Goal: Transaction & Acquisition: Download file/media

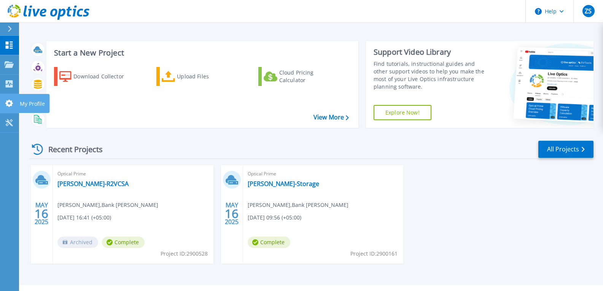
click at [9, 106] on icon at bounding box center [9, 103] width 8 height 7
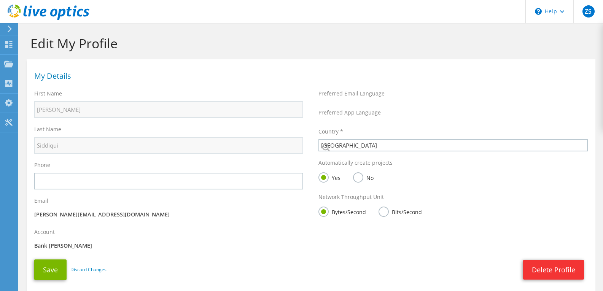
select select "172"
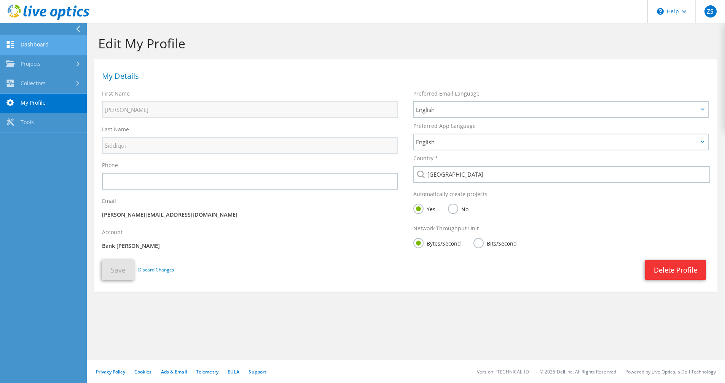
click at [21, 50] on link "Dashboard" at bounding box center [43, 44] width 87 height 19
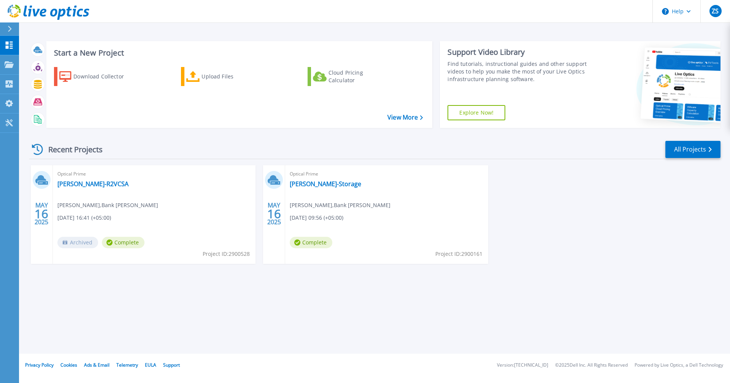
click at [10, 27] on icon at bounding box center [10, 29] width 4 height 6
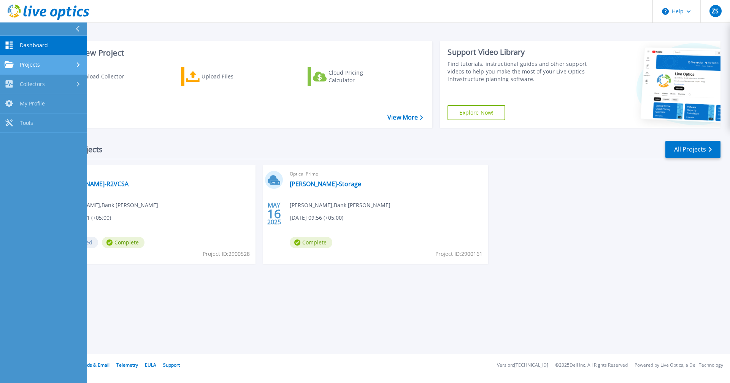
click at [32, 71] on link "Projects Projects" at bounding box center [43, 64] width 87 height 19
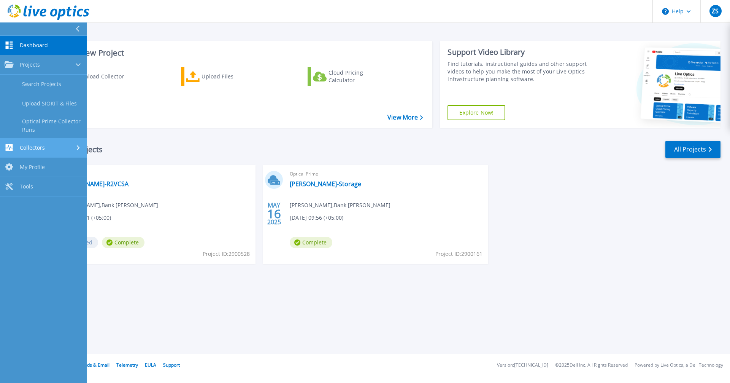
click at [44, 150] on span "Collectors" at bounding box center [32, 147] width 25 height 7
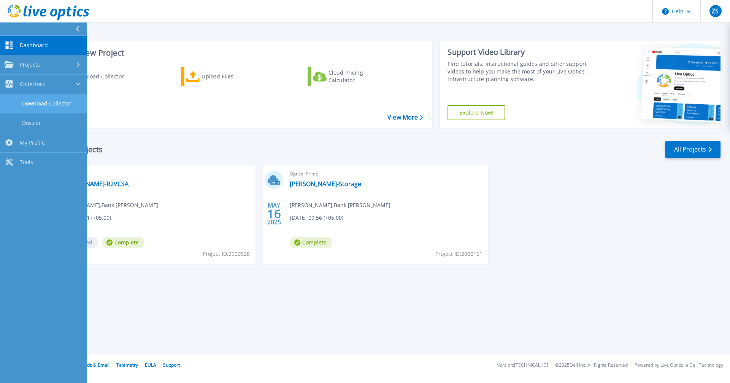
click at [48, 103] on link "Download Collector" at bounding box center [43, 103] width 87 height 19
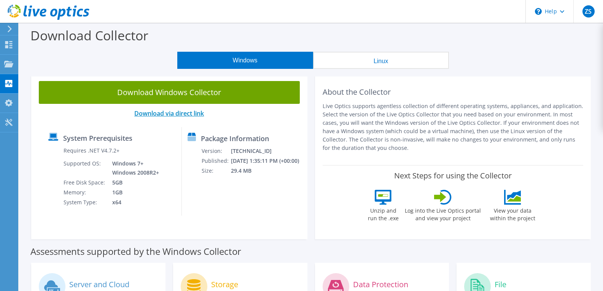
click at [173, 114] on link "Download via direct link" at bounding box center [169, 113] width 70 height 8
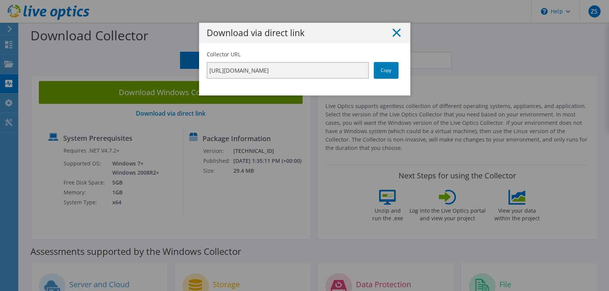
click at [397, 33] on icon at bounding box center [396, 33] width 8 height 8
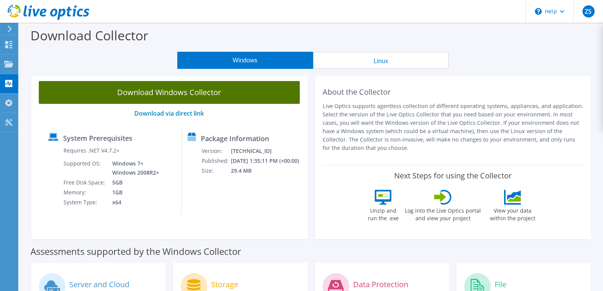
click at [166, 95] on link "Download Windows Collector" at bounding box center [169, 92] width 261 height 23
click at [181, 89] on link "Download Windows Collector" at bounding box center [169, 92] width 261 height 23
